Goal: Navigation & Orientation: Find specific page/section

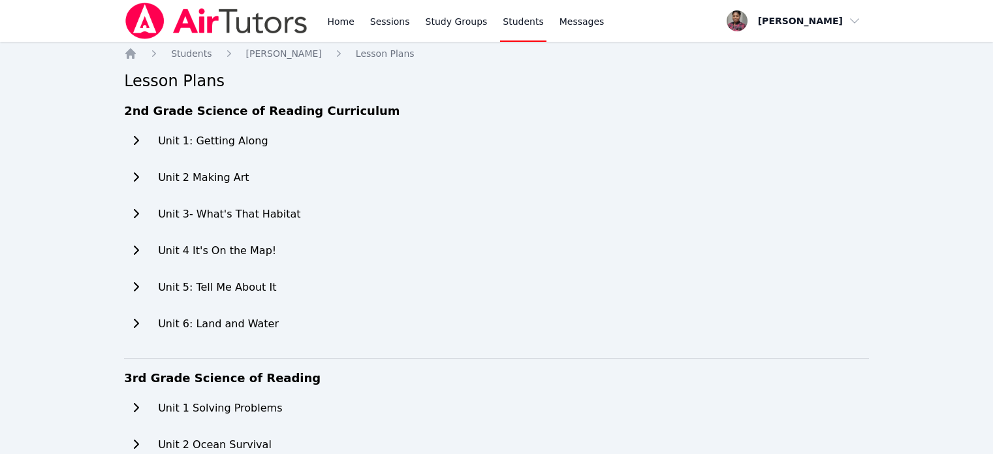
scroll to position [661, 0]
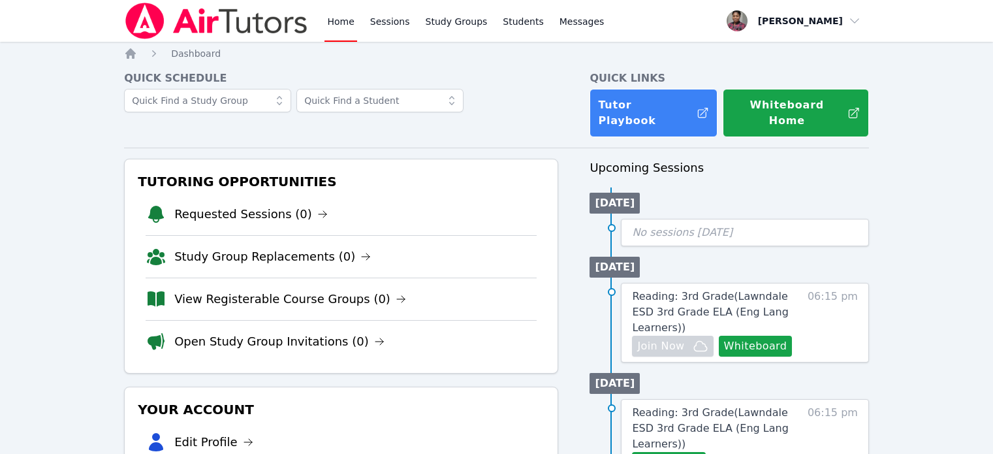
scroll to position [65, 0]
click at [442, 20] on link "Study Groups" at bounding box center [456, 21] width 67 height 42
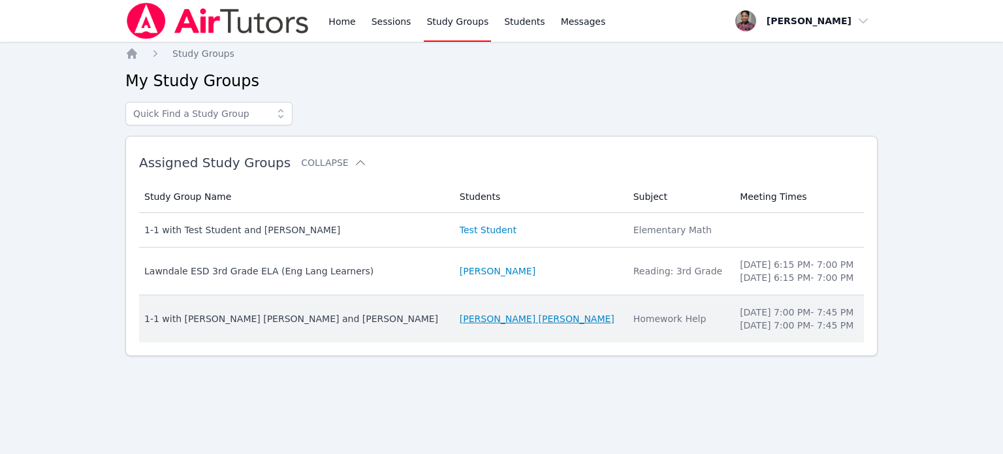
click at [480, 318] on link "[PERSON_NAME] [PERSON_NAME]" at bounding box center [537, 318] width 155 height 13
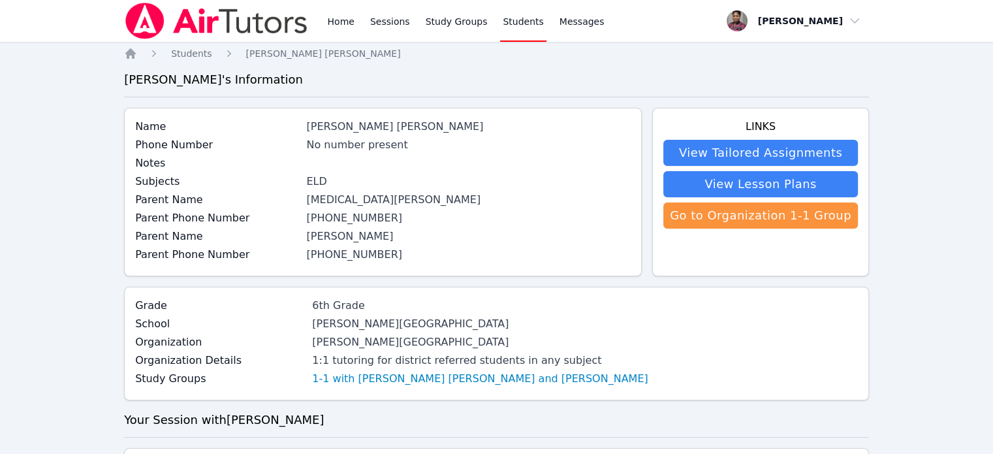
click at [808, 183] on link "View Lesson Plans" at bounding box center [760, 184] width 195 height 26
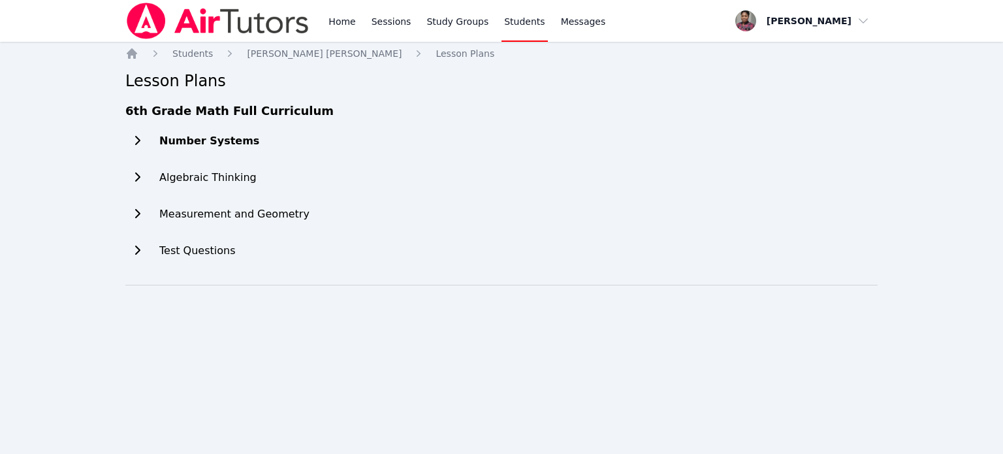
click at [214, 145] on h2 "Number Systems" at bounding box center [209, 141] width 100 height 16
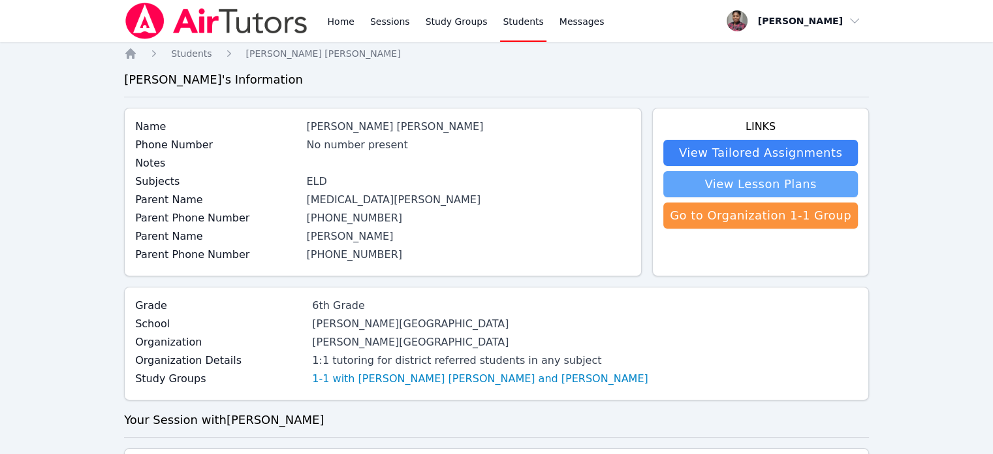
click at [715, 189] on link "View Lesson Plans" at bounding box center [760, 184] width 195 height 26
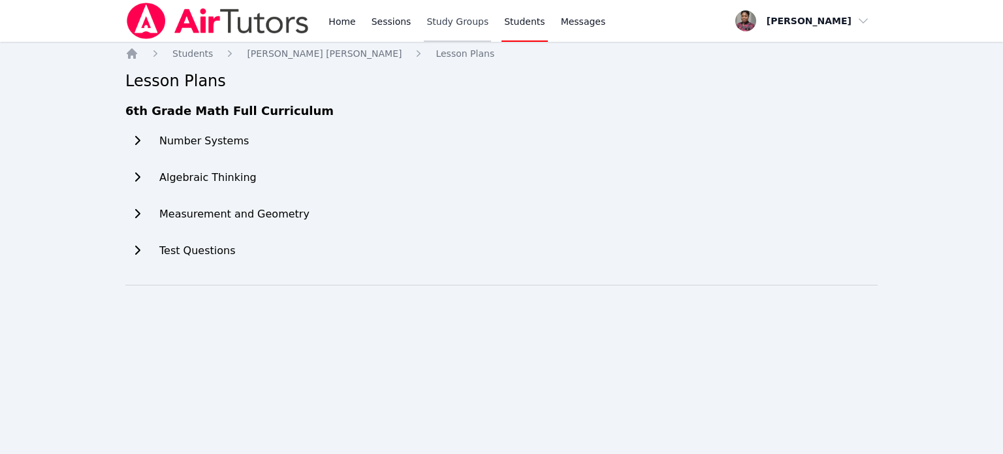
click at [424, 16] on link "Study Groups" at bounding box center [457, 21] width 67 height 42
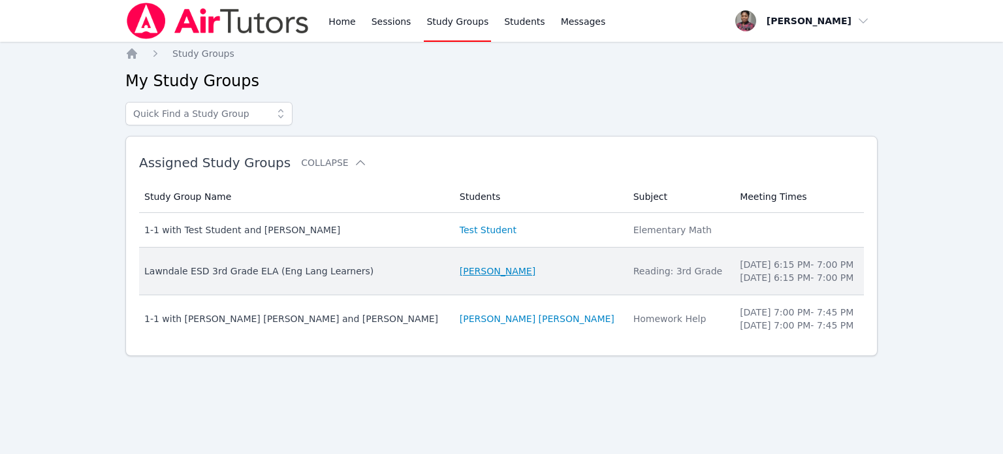
click at [460, 267] on link "[PERSON_NAME]" at bounding box center [498, 270] width 76 height 13
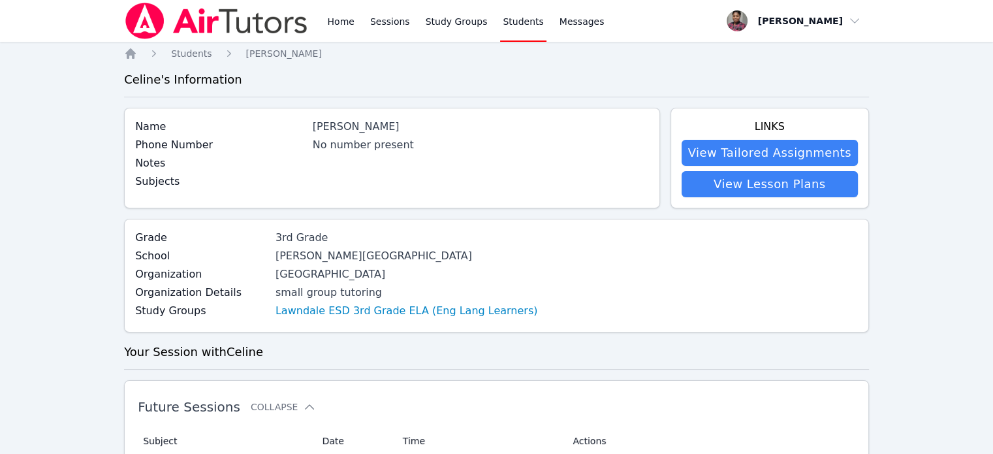
click at [354, 147] on div "No number present" at bounding box center [481, 145] width 336 height 16
click at [569, 20] on span "Messages" at bounding box center [581, 21] width 45 height 13
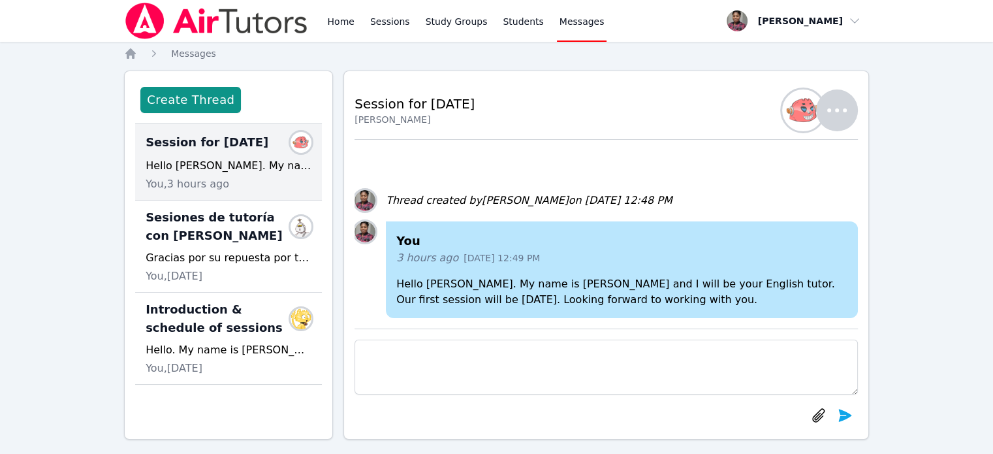
click at [839, 109] on icon "button" at bounding box center [836, 110] width 31 height 31
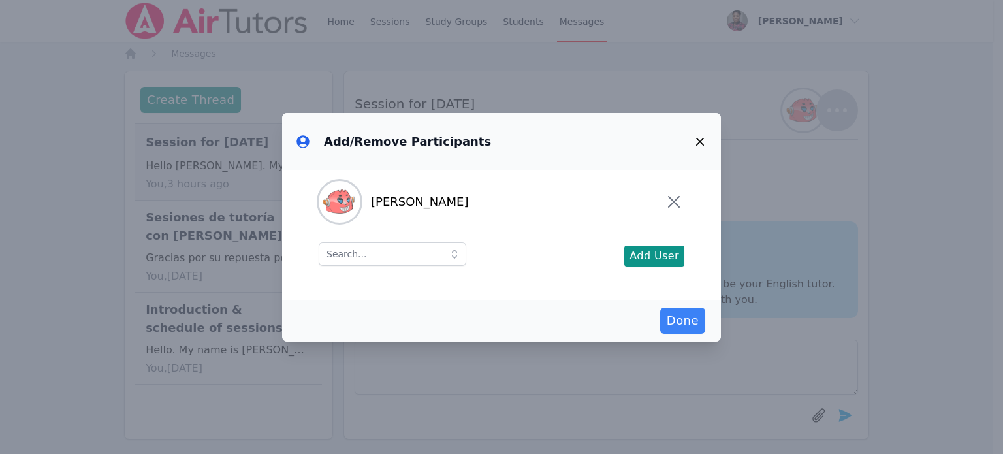
click at [448, 248] on icon at bounding box center [454, 253] width 13 height 13
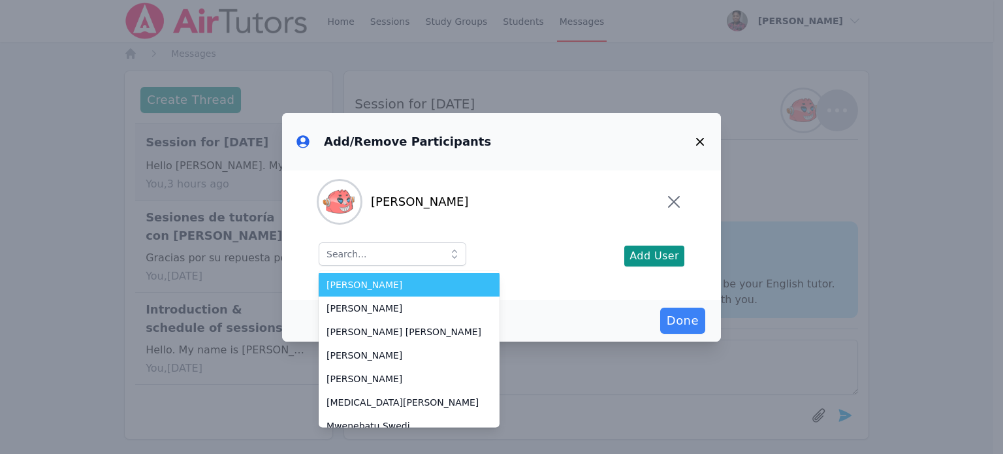
click at [696, 141] on icon "button" at bounding box center [700, 142] width 16 height 16
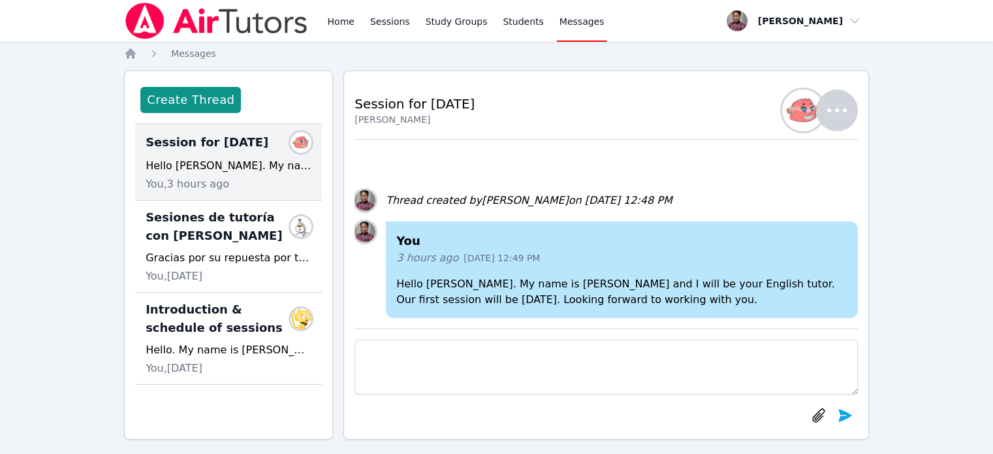
click at [565, 20] on span "Messages" at bounding box center [581, 21] width 45 height 13
click at [505, 25] on link "Students" at bounding box center [523, 21] width 46 height 42
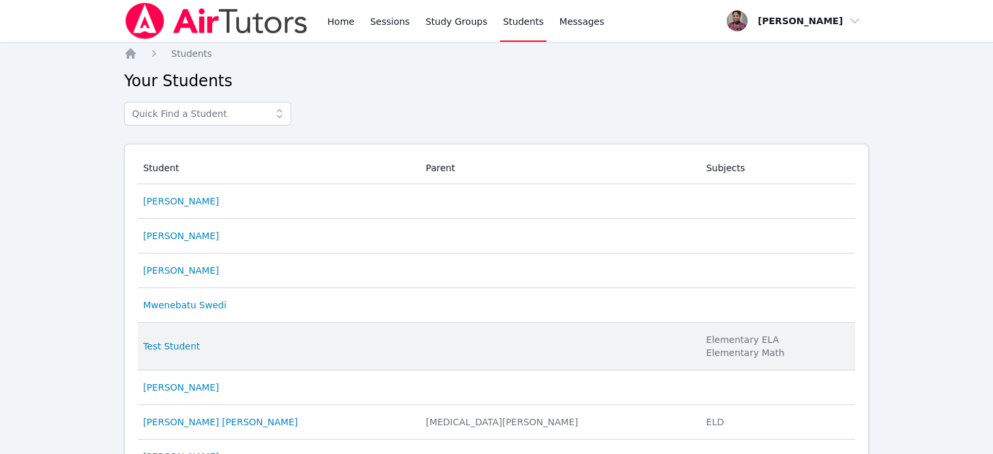
scroll to position [73, 0]
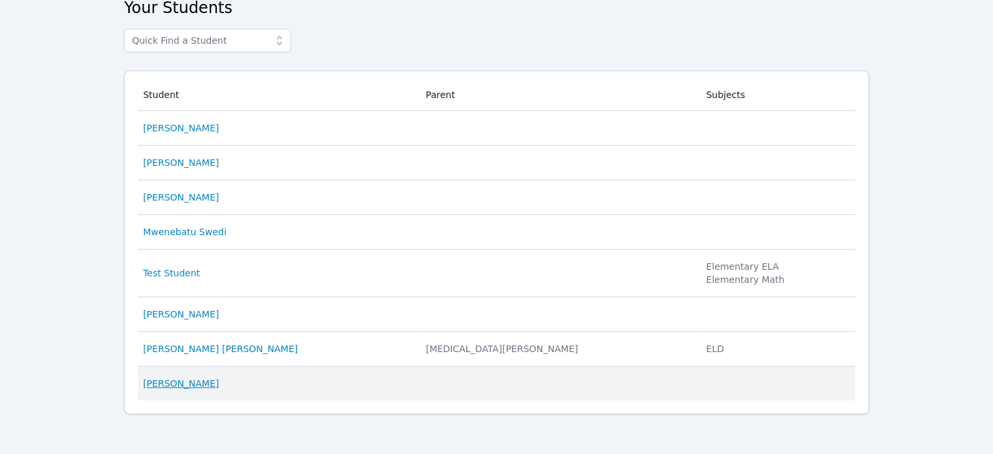
click at [186, 384] on link "Celine Pinell" at bounding box center [181, 383] width 76 height 13
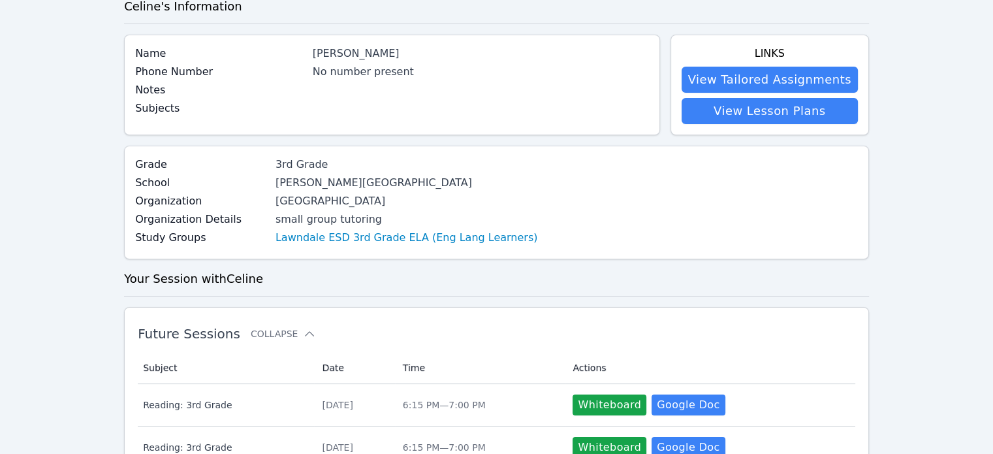
click at [360, 73] on div "No number present" at bounding box center [481, 72] width 336 height 16
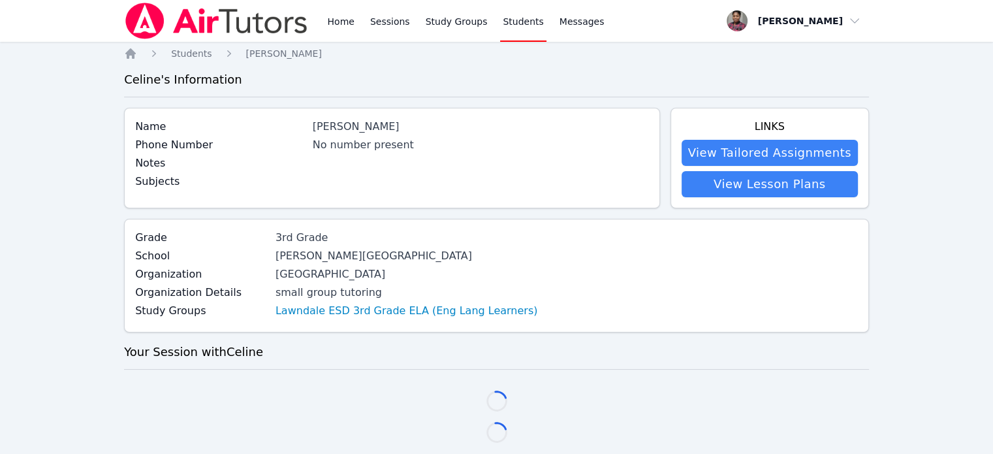
scroll to position [73, 0]
